Goal: Information Seeking & Learning: Learn about a topic

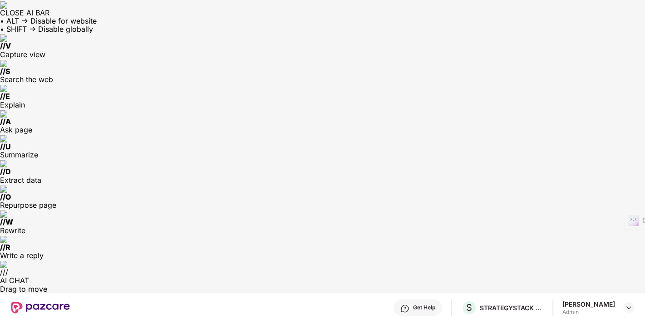
scroll to position [138, 0]
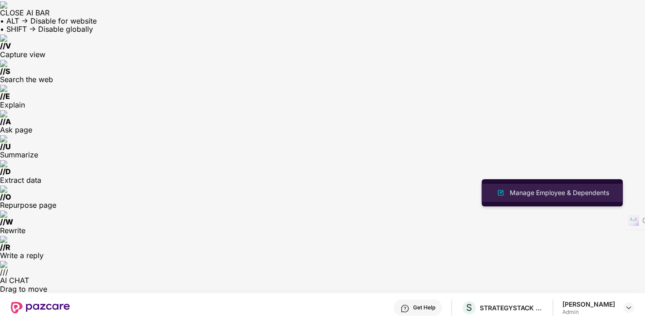
click at [537, 192] on div "Manage Employee & Dependents" at bounding box center [559, 193] width 103 height 10
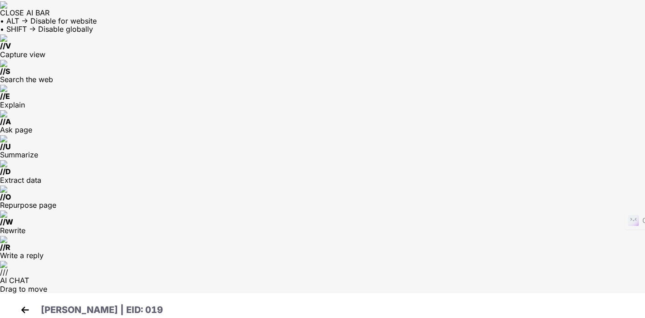
click at [22, 303] on img at bounding box center [25, 310] width 14 height 14
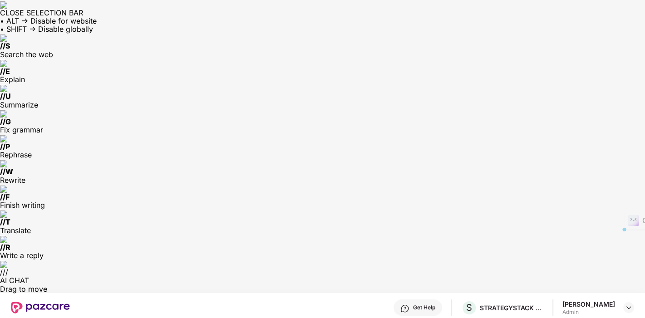
drag, startPoint x: 129, startPoint y: 153, endPoint x: 282, endPoint y: 151, distance: 153.5
drag, startPoint x: 109, startPoint y: 165, endPoint x: 245, endPoint y: 167, distance: 135.3
drag, startPoint x: 115, startPoint y: 178, endPoint x: 245, endPoint y: 178, distance: 129.4
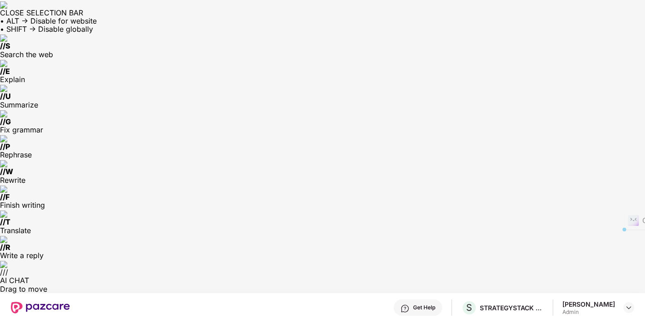
drag, startPoint x: 264, startPoint y: 178, endPoint x: 161, endPoint y: 177, distance: 103.5
drag, startPoint x: 106, startPoint y: 188, endPoint x: 153, endPoint y: 190, distance: 46.8
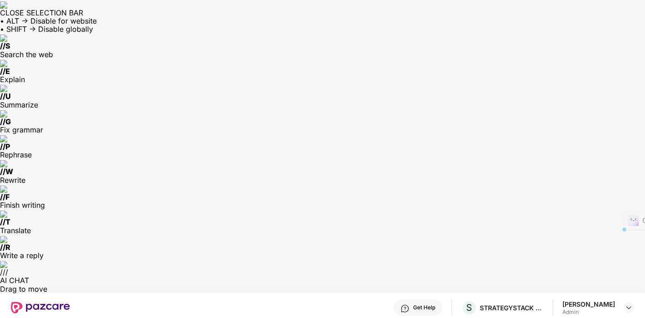
drag, startPoint x: 171, startPoint y: 189, endPoint x: 107, endPoint y: 177, distance: 65.6
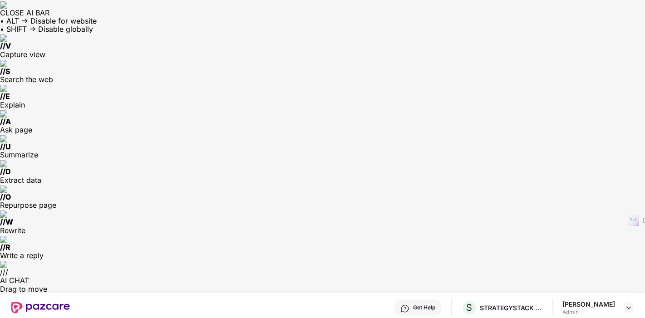
drag, startPoint x: 108, startPoint y: 167, endPoint x: 234, endPoint y: 181, distance: 127.5
drag, startPoint x: 106, startPoint y: 191, endPoint x: 132, endPoint y: 192, distance: 25.9
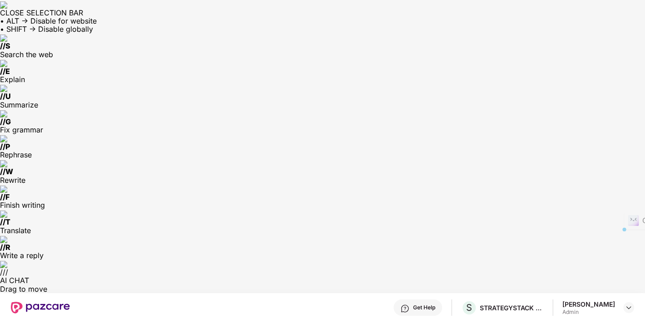
drag, startPoint x: 101, startPoint y: 205, endPoint x: 288, endPoint y: 215, distance: 187.3
